Goal: Task Accomplishment & Management: Manage account settings

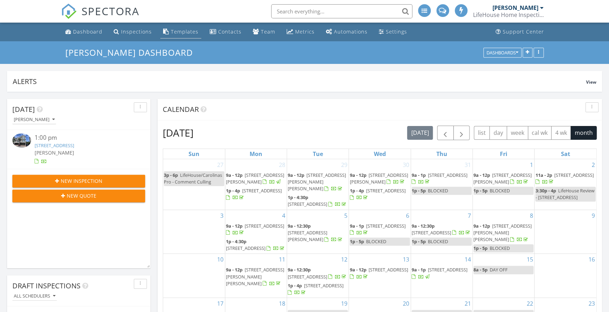
click at [183, 29] on div "Templates" at bounding box center [185, 31] width 28 height 7
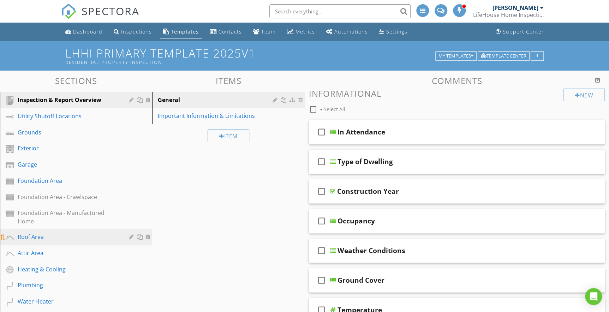
click at [27, 237] on div "Roof Area" at bounding box center [68, 237] width 101 height 8
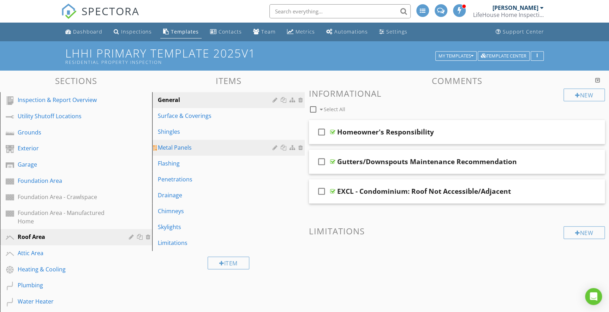
click at [243, 148] on div "Metal Panels" at bounding box center [216, 147] width 116 height 8
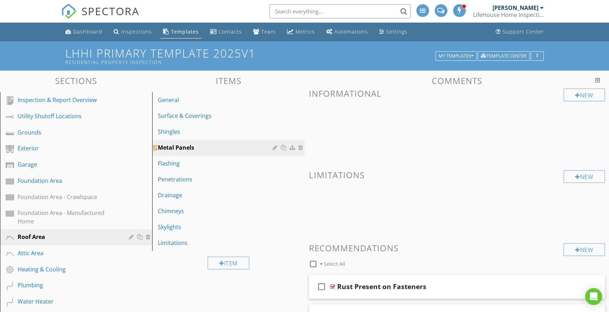
click at [273, 149] on div at bounding box center [275, 148] width 7 height 6
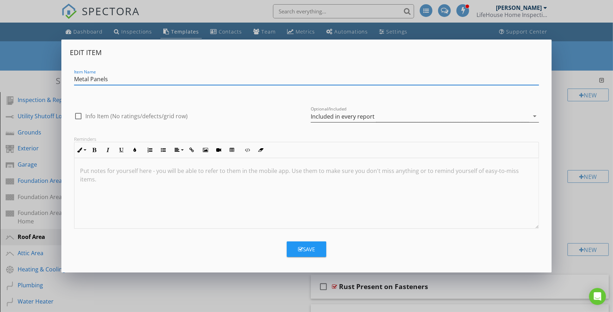
click at [341, 118] on div "Included in every report" at bounding box center [343, 116] width 64 height 6
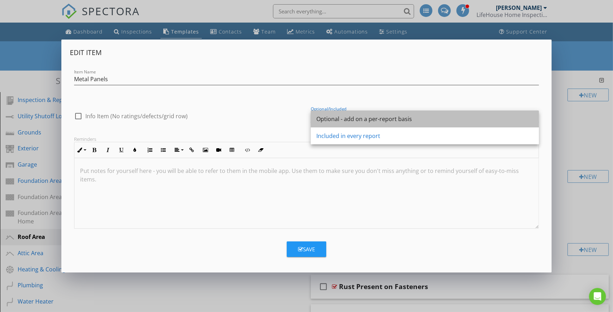
click at [335, 114] on div "Optional - add on a per-report basis" at bounding box center [425, 118] width 217 height 17
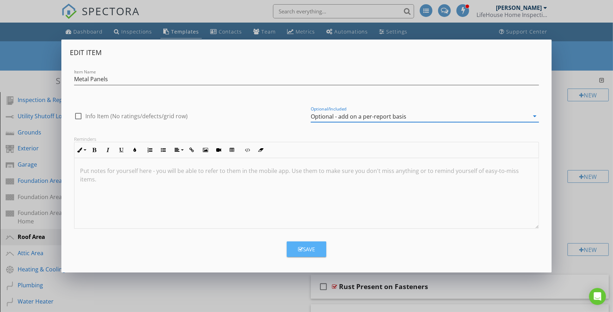
click at [310, 247] on div "Save" at bounding box center [306, 249] width 17 height 8
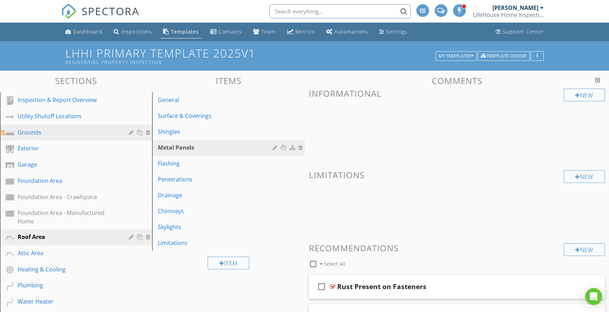
click at [35, 134] on div "Grounds" at bounding box center [68, 132] width 101 height 8
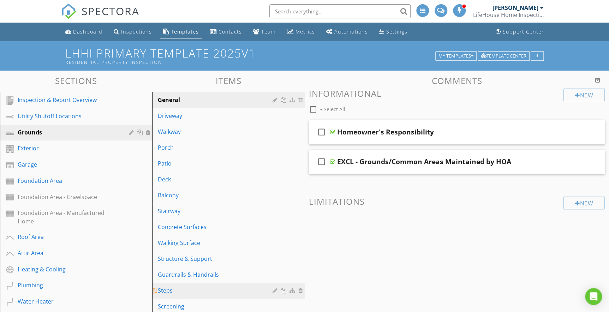
click at [170, 288] on div "Steps" at bounding box center [216, 290] width 116 height 8
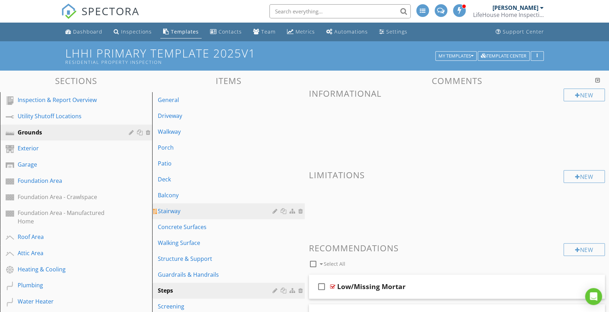
click at [185, 208] on div "Stairway" at bounding box center [216, 211] width 116 height 8
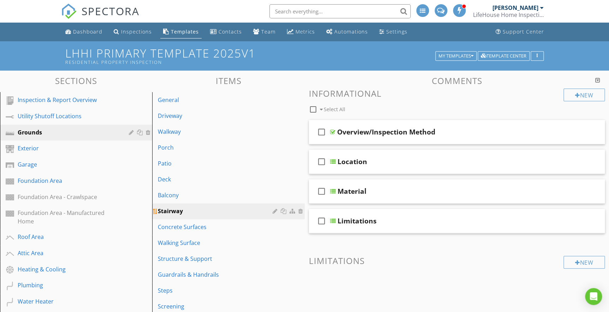
click at [273, 211] on div at bounding box center [275, 211] width 7 height 6
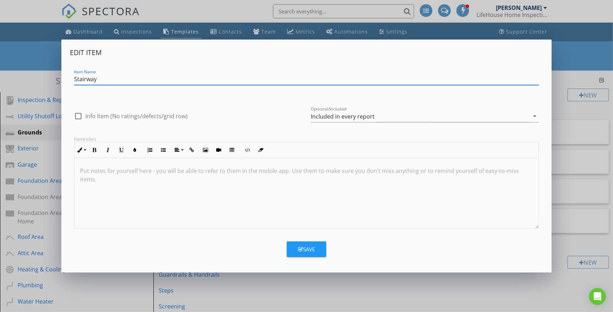
drag, startPoint x: 97, startPoint y: 80, endPoint x: 80, endPoint y: 79, distance: 17.7
click at [80, 79] on input "Stairway" at bounding box center [306, 79] width 465 height 12
type input "Steps"
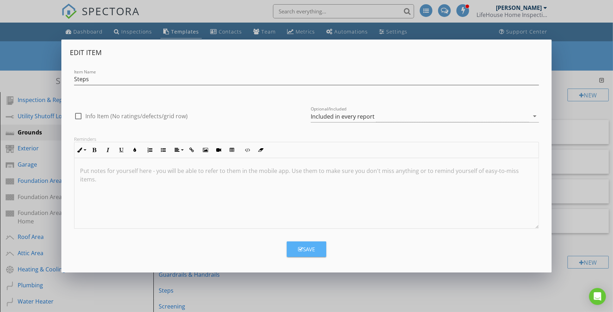
click at [307, 249] on div "Save" at bounding box center [306, 249] width 17 height 8
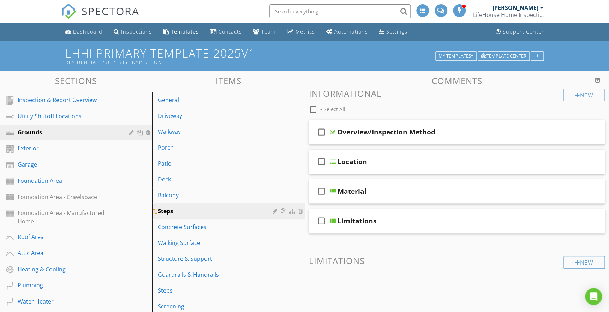
click at [244, 210] on div "Steps" at bounding box center [216, 211] width 116 height 8
click at [356, 139] on div "check_box_outline_blank Overview/Inspection Method" at bounding box center [457, 132] width 296 height 24
